Goal: Transaction & Acquisition: Purchase product/service

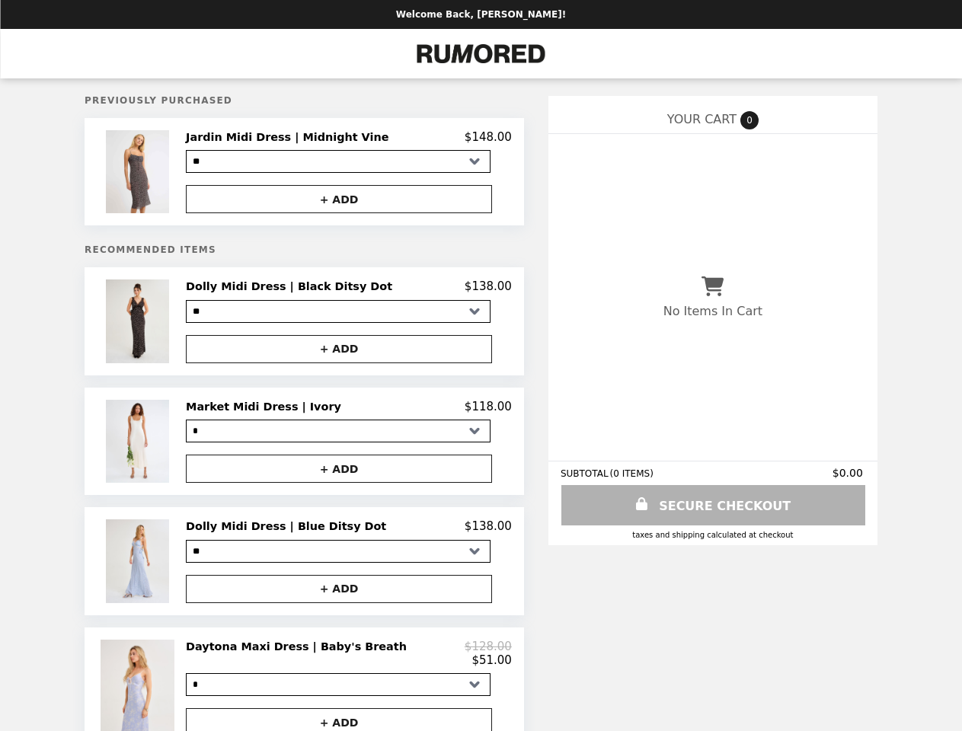
select select "*"
click at [173, 174] on img at bounding box center [139, 171] width 67 height 83
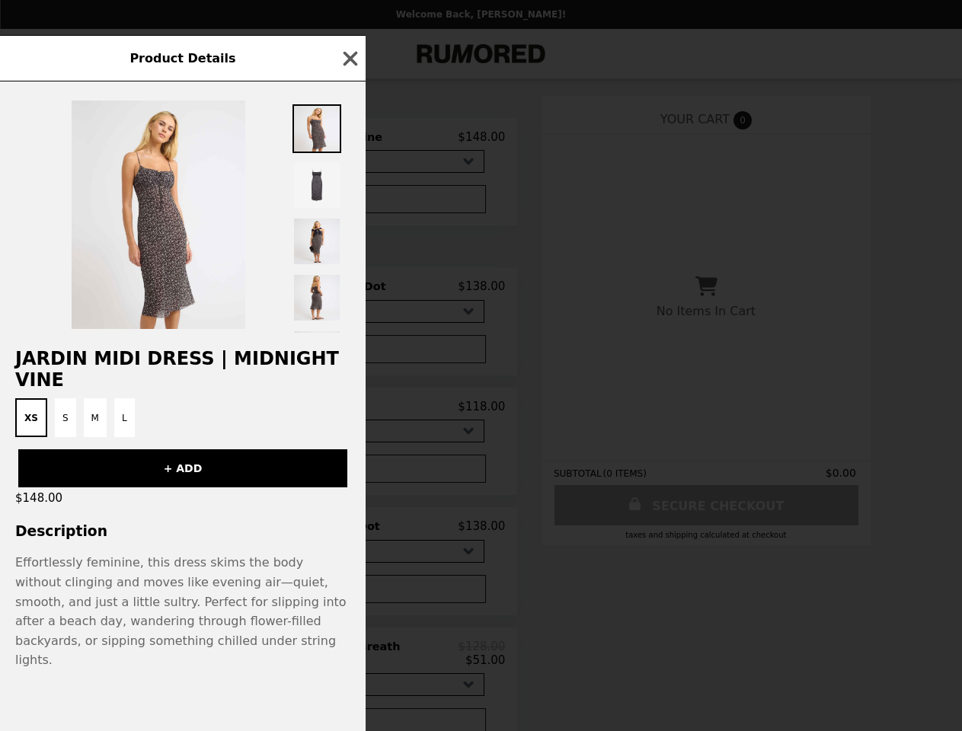
click at [349, 139] on div "Product Details Jardin Midi Dress | Midnight Vine XS S M L + ADD $148.00 Descri…" at bounding box center [481, 365] width 962 height 731
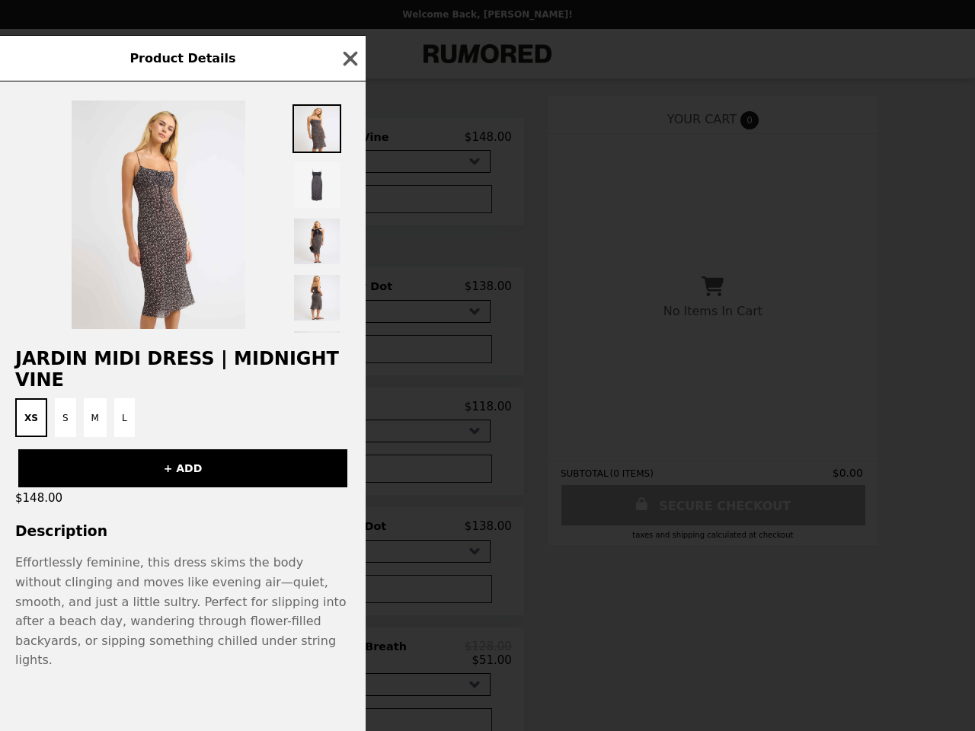
click at [349, 202] on div at bounding box center [183, 207] width 366 height 251
click at [187, 326] on div "Product Details Jardin Midi Dress | Midnight Vine XS S M L + ADD $148.00 Descri…" at bounding box center [487, 365] width 975 height 731
click at [349, 292] on h2 "Dolly Midi Dress | Black Ditsy Dot" at bounding box center [292, 287] width 213 height 14
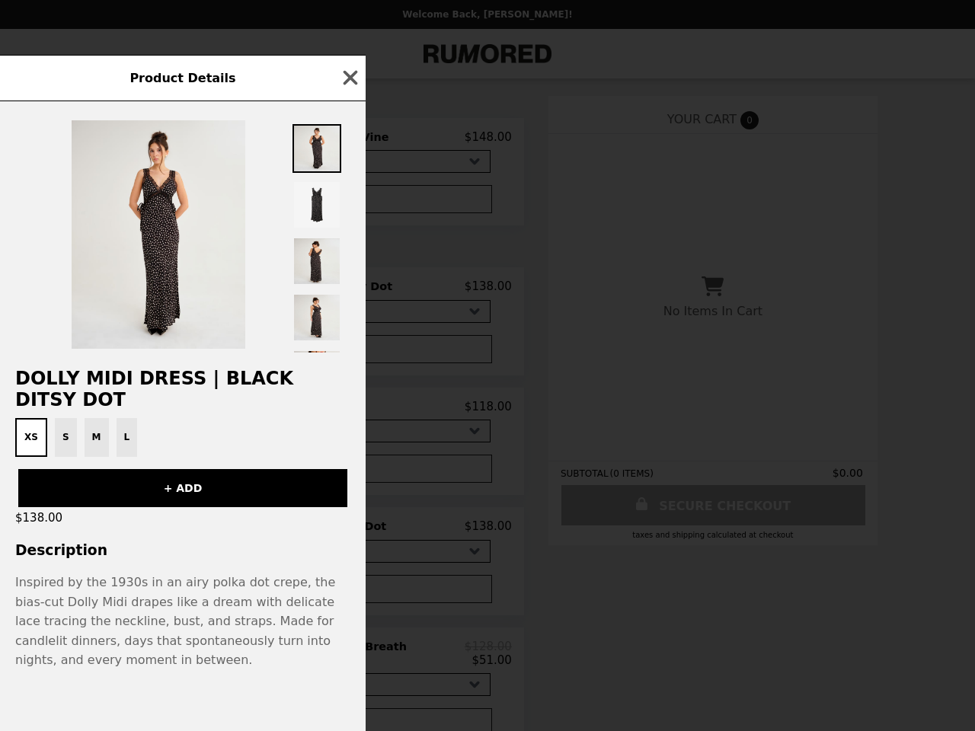
click at [349, 354] on div "Product Details Dolly Midi Dress | Black Ditsy Dot XS S M L + ADD $138.00 Descr…" at bounding box center [487, 365] width 975 height 731
click at [187, 447] on div "XS S M L" at bounding box center [182, 437] width 347 height 39
